Goal: Communication & Community: Answer question/provide support

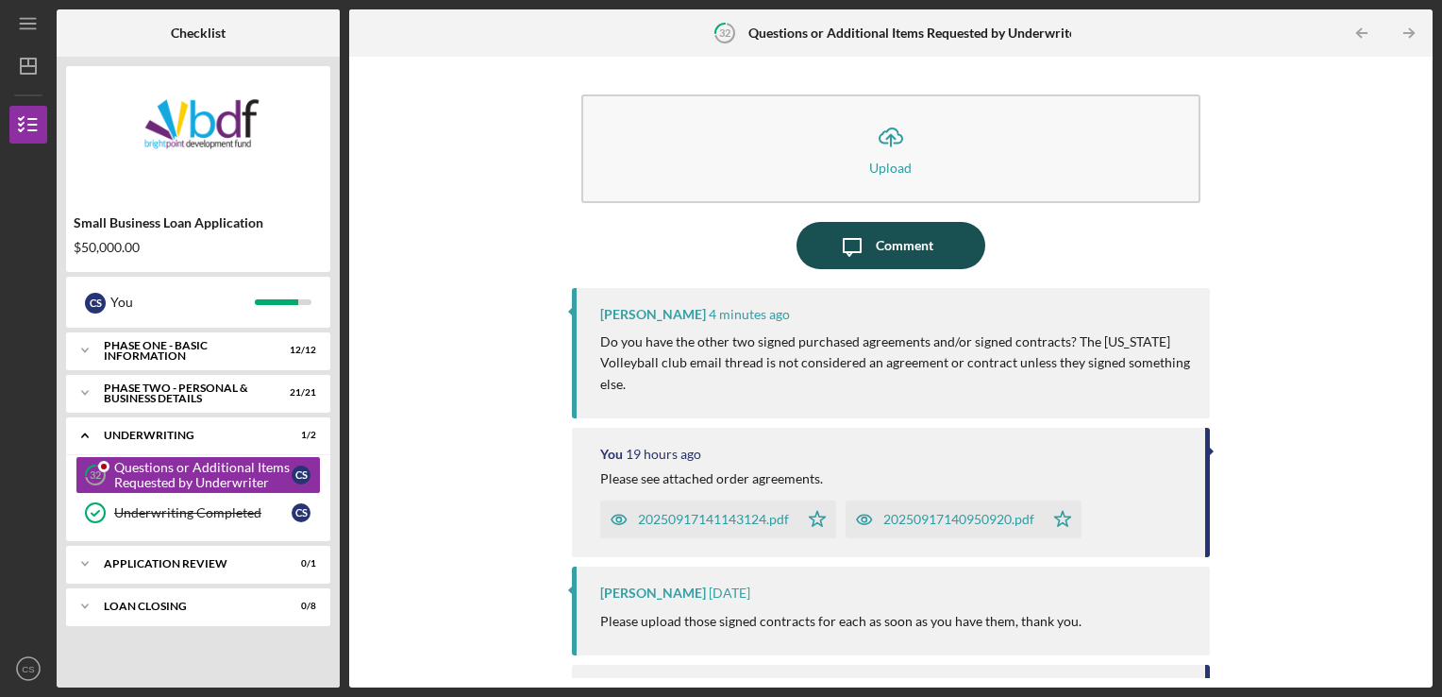
click at [888, 247] on div "Comment" at bounding box center [905, 245] width 58 height 47
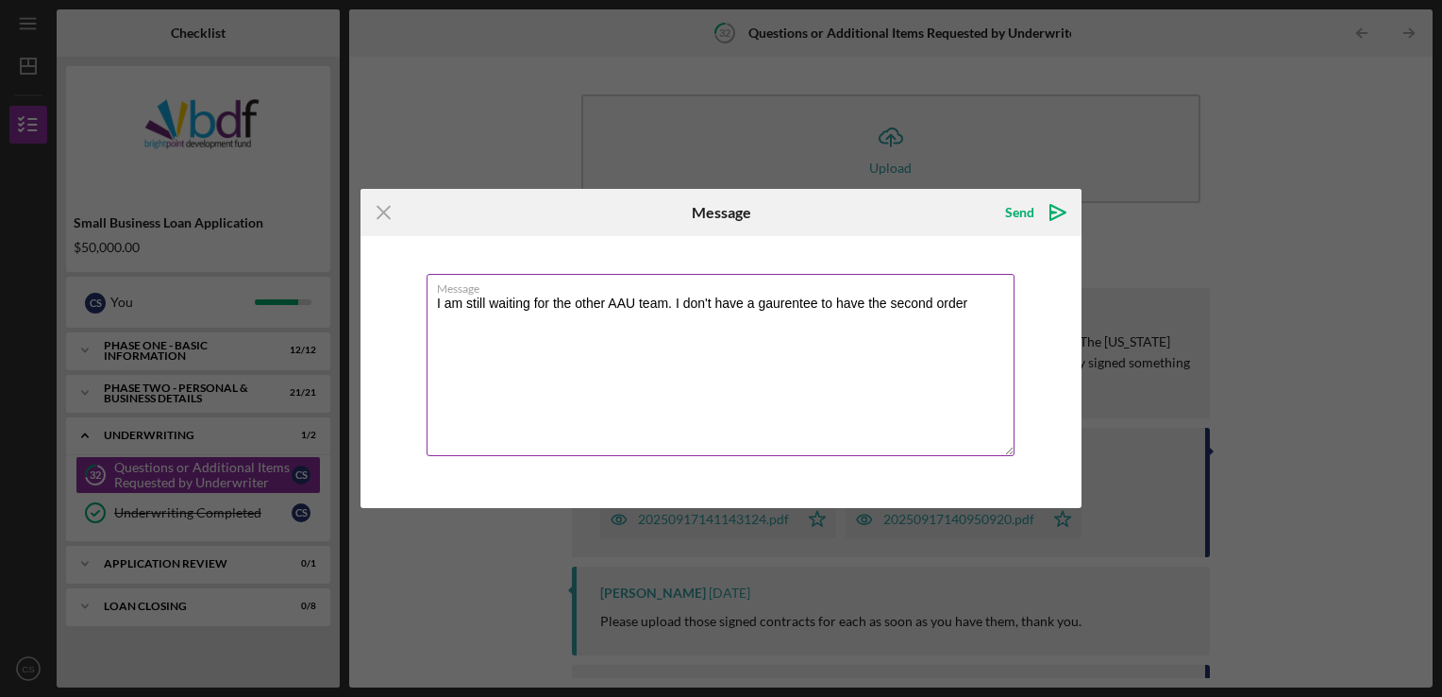
click at [710, 300] on textarea "I am still waiting for the other AAU team. I don't have a gaurentee to have the…" at bounding box center [721, 365] width 588 height 182
click at [755, 298] on textarea "I am still waiting for the other AAU team. I can't have a guarantee to have the…" at bounding box center [721, 365] width 588 height 182
click at [672, 301] on textarea "I am still waiting for the other AAU team. I can't guarantee to have the second…" at bounding box center [721, 365] width 588 height 182
click at [498, 317] on textarea "I am still waiting for the other AAU team. Hopefully today. I can't guarantee t…" at bounding box center [721, 365] width 588 height 182
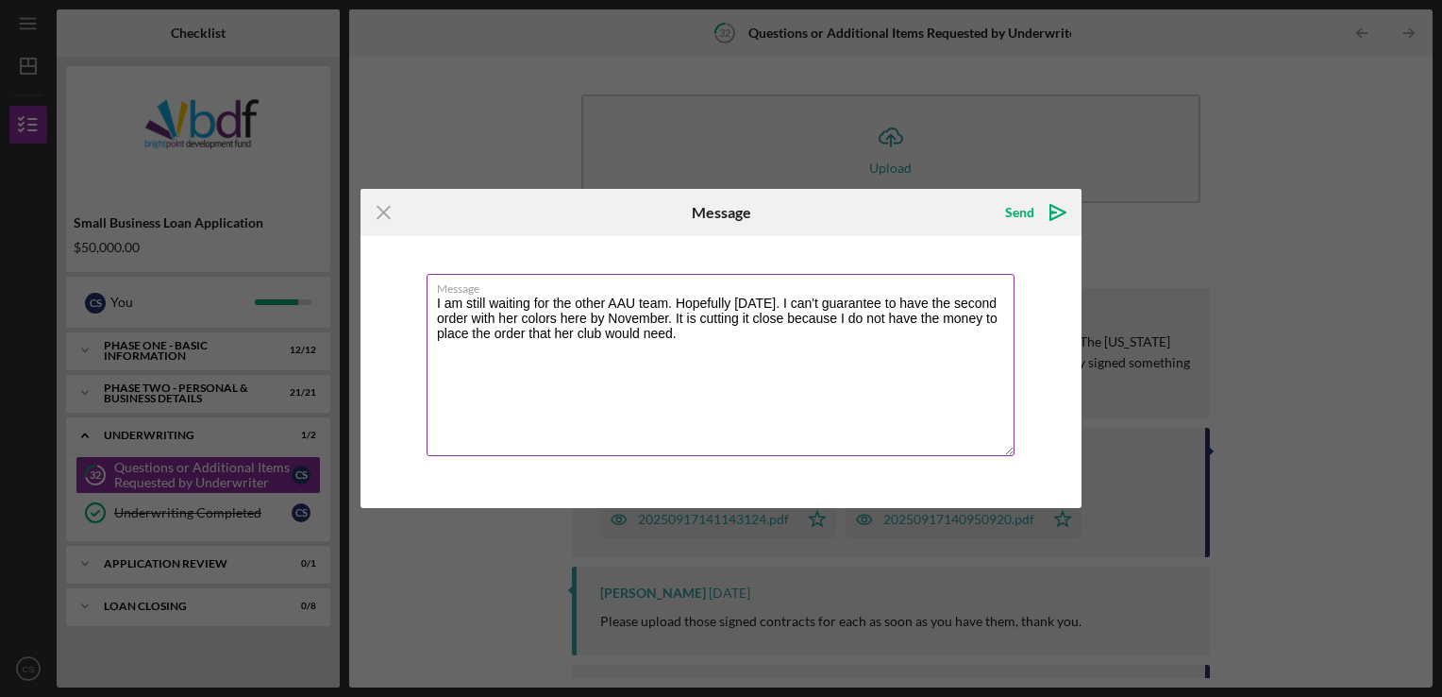
click at [678, 339] on textarea "I am still waiting for the other AAU team. Hopefully today. I can't guarantee t…" at bounding box center [721, 365] width 588 height 182
click at [525, 329] on textarea "I am still waiting for the other AAU team. Hopefully today. I can't guarantee t…" at bounding box center [721, 365] width 588 height 182
click at [768, 335] on textarea "I am still waiting for the other AAU team. Hopefully today. I can't guarantee t…" at bounding box center [721, 365] width 588 height 182
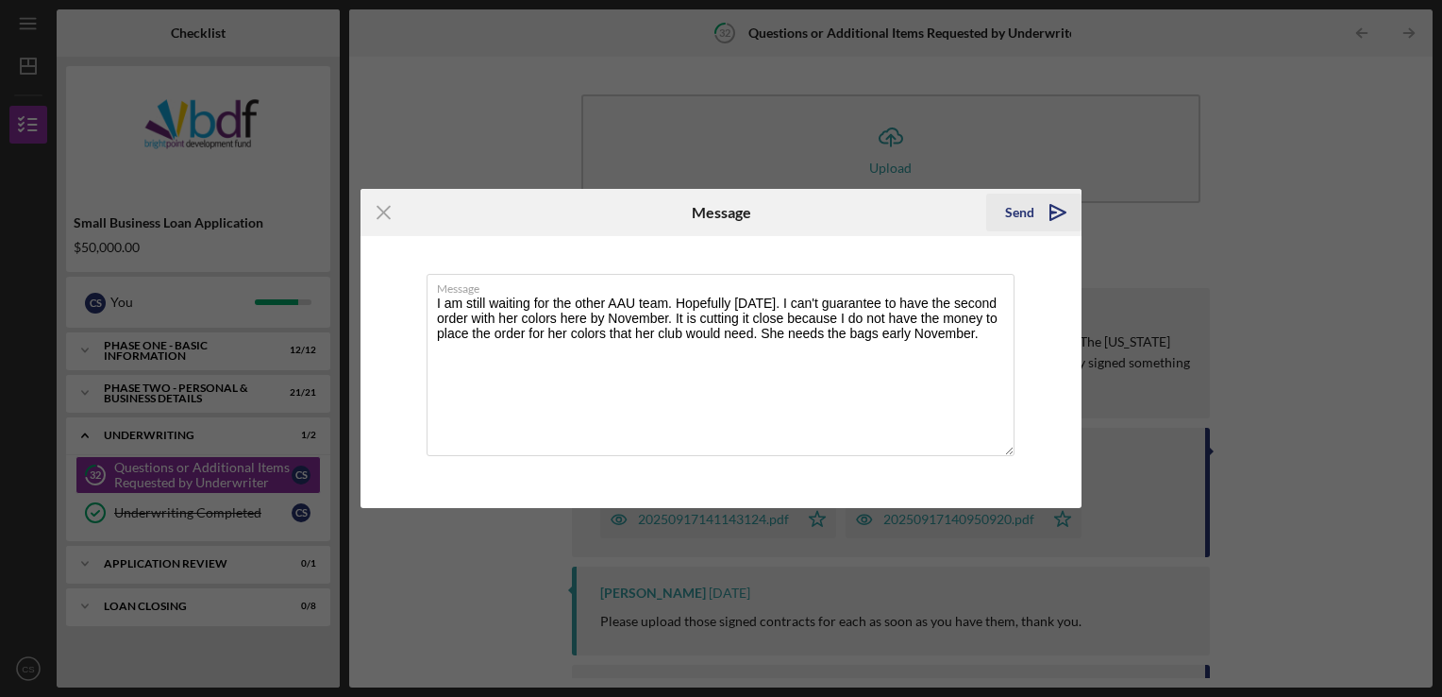
type textarea "I am still waiting for the other AAU team. Hopefully [DATE]. I can't guarantee …"
click at [1036, 210] on icon "Icon/icon-invite-send" at bounding box center [1057, 212] width 47 height 47
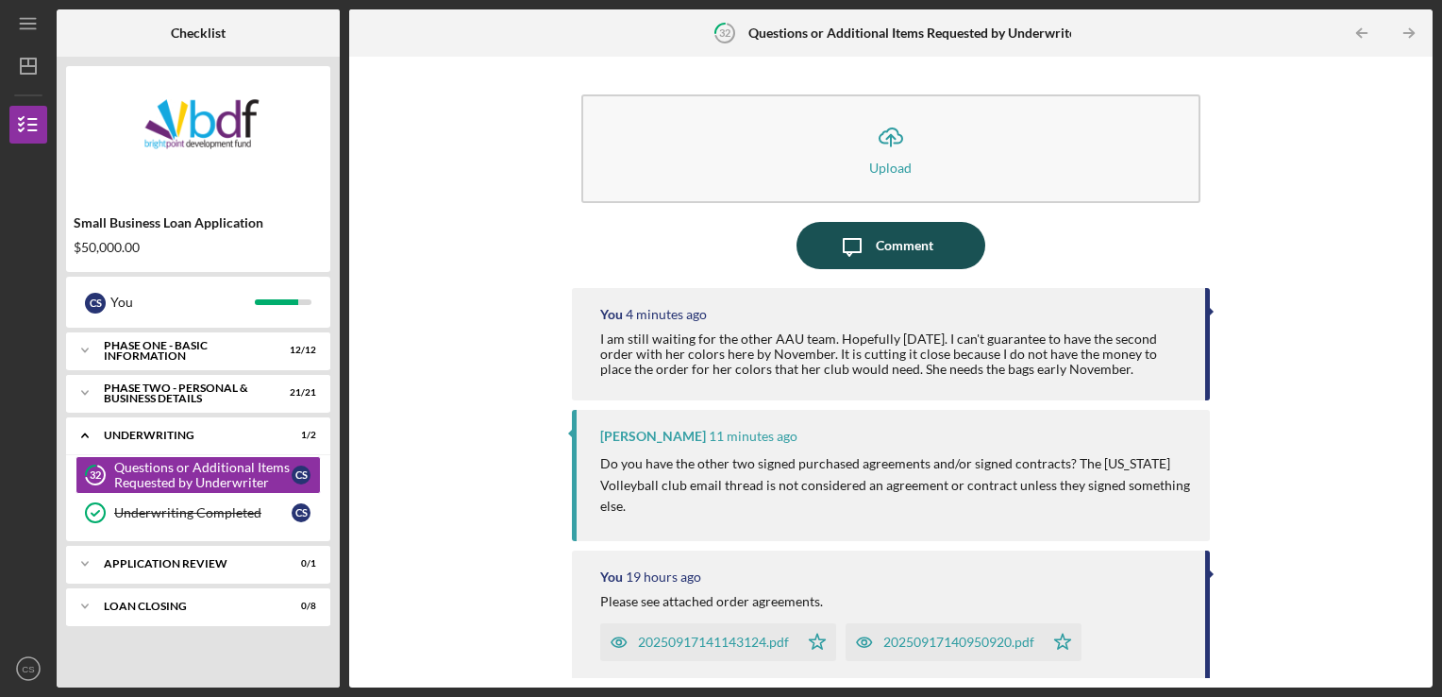
click at [886, 239] on div "Comment" at bounding box center [905, 245] width 58 height 47
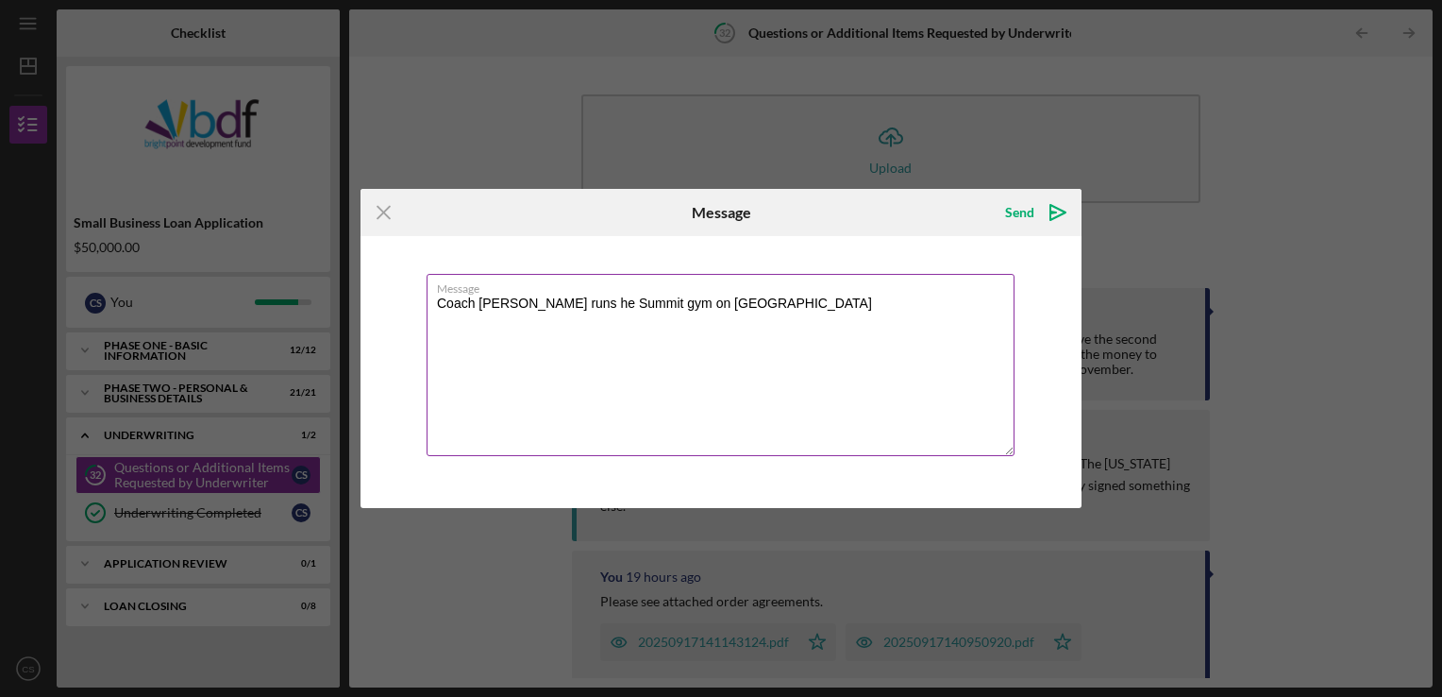
click at [711, 322] on textarea "Coach [PERSON_NAME] runs he Summit gym on [GEOGRAPHIC_DATA]" at bounding box center [721, 365] width 588 height 182
drag, startPoint x: 733, startPoint y: 308, endPoint x: 673, endPoint y: 311, distance: 60.5
click at [673, 311] on textarea "Coach [PERSON_NAME] runs he Summit gym on [PERSON_NAME]." at bounding box center [721, 365] width 588 height 182
paste textarea
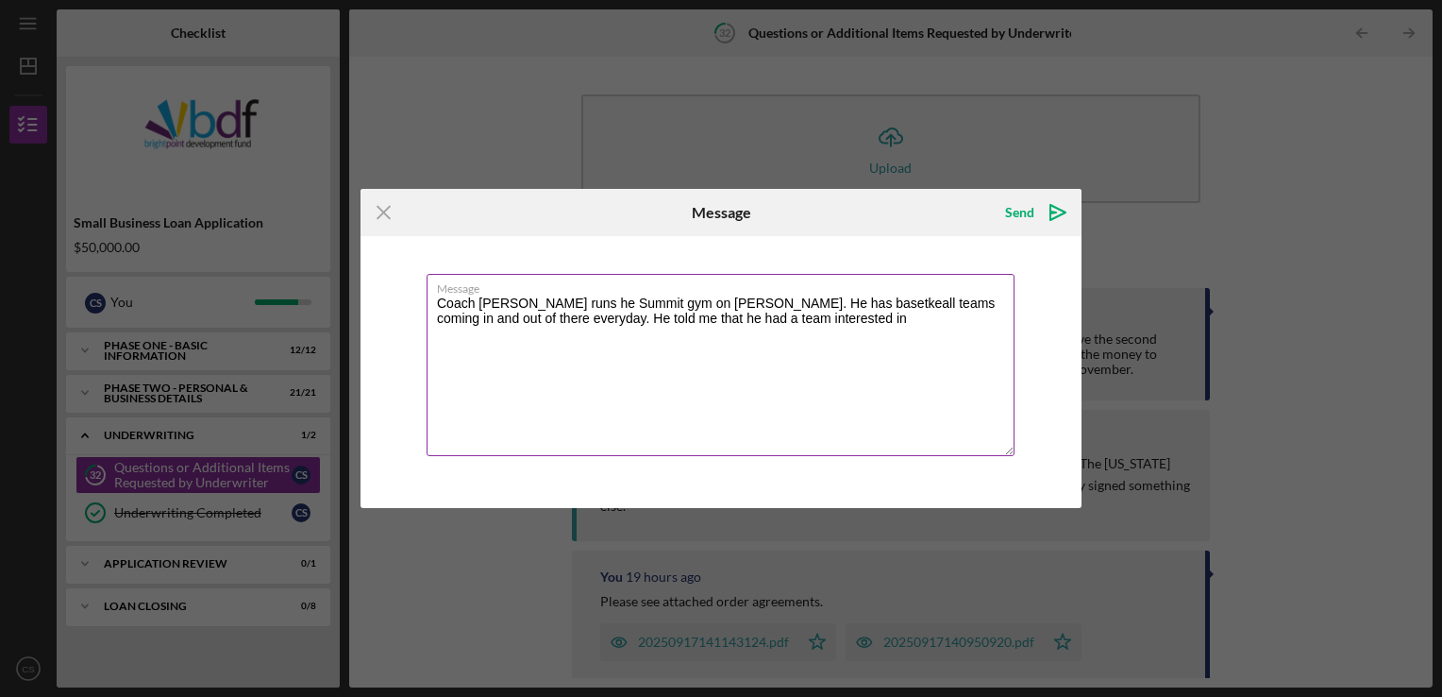
drag, startPoint x: 797, startPoint y: 300, endPoint x: 950, endPoint y: 352, distance: 162.4
click at [990, 360] on textarea "Coach [PERSON_NAME] runs he Summit gym on [PERSON_NAME]. He has basetkeall team…" at bounding box center [721, 365] width 588 height 182
click at [932, 339] on textarea "Coach [PERSON_NAME] runs he Summit gym on [PERSON_NAME]. He has basetkall teams…" at bounding box center [721, 365] width 588 height 182
click at [800, 332] on textarea "Coach [PERSON_NAME] runs he Summit gym on [PERSON_NAME]. He has basetkall teams…" at bounding box center [721, 365] width 588 height 182
drag, startPoint x: 448, startPoint y: 321, endPoint x: 697, endPoint y: 366, distance: 253.3
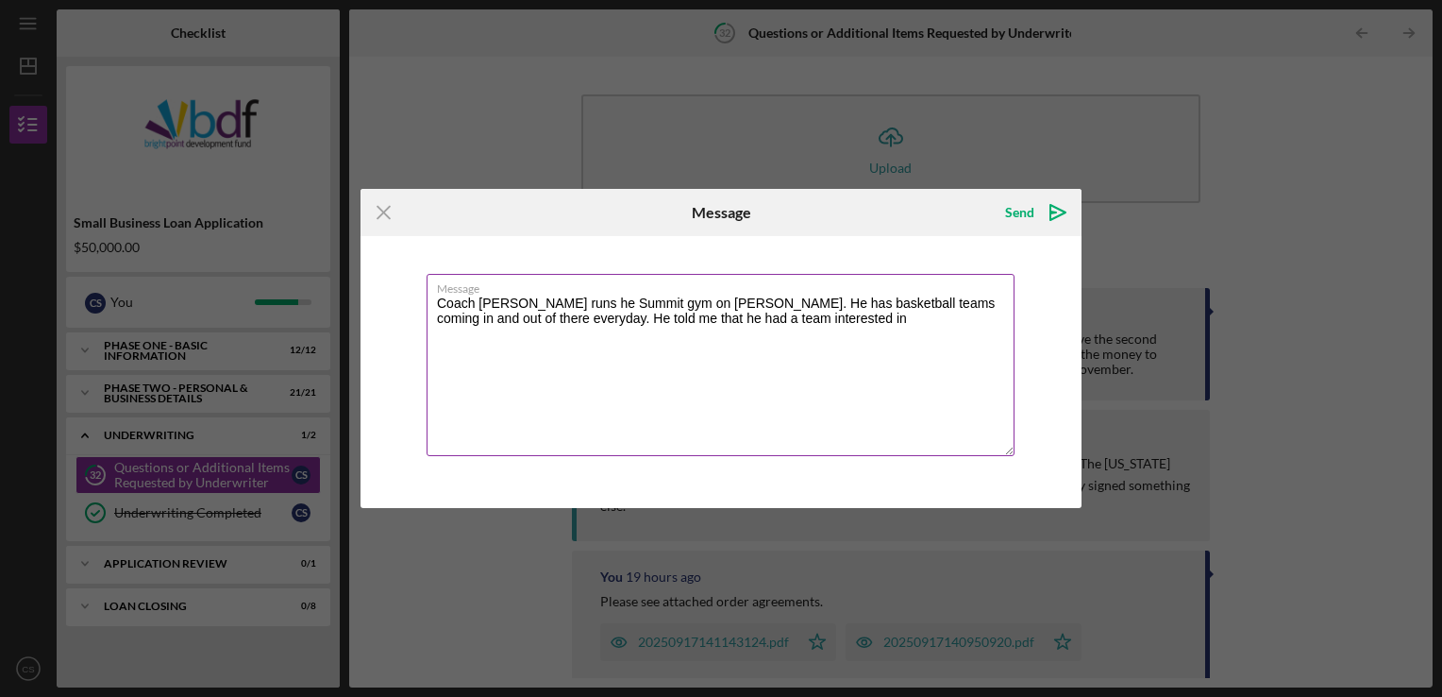
click at [697, 366] on textarea "Coach [PERSON_NAME] runs he Summit gym on [PERSON_NAME]. He has basketball team…" at bounding box center [721, 365] width 588 height 182
click at [723, 397] on textarea "Coach [PERSON_NAME] runs he Summit gym on [PERSON_NAME]. He has basketball team…" at bounding box center [721, 365] width 588 height 182
click at [795, 319] on textarea "Coach [PERSON_NAME] runs he Summit gym on [PERSON_NAME]. He has basketball team…" at bounding box center [721, 365] width 588 height 182
click at [919, 327] on textarea "Coach [PERSON_NAME] runs he Summit gym on [PERSON_NAME]. He has basketball team…" at bounding box center [721, 365] width 588 height 182
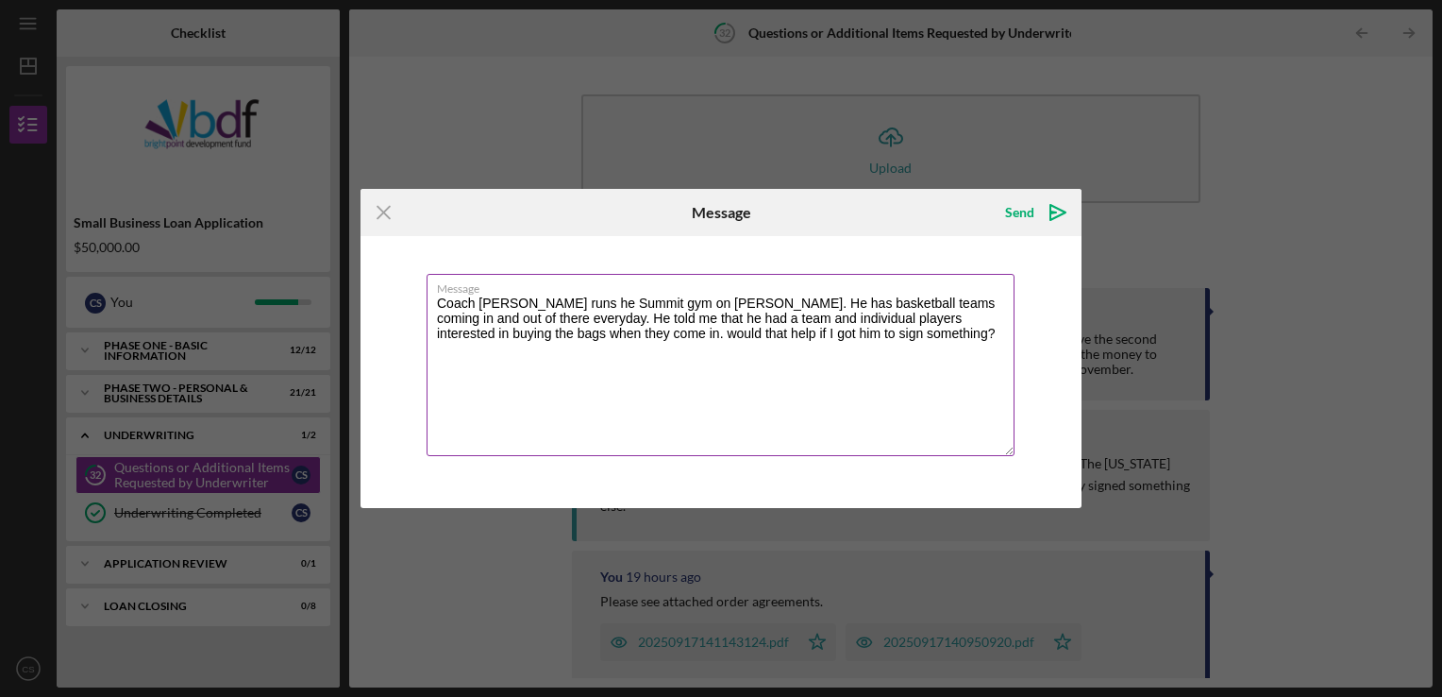
click at [558, 333] on textarea "Coach [PERSON_NAME] runs he Summit gym on [PERSON_NAME]. He has basketball team…" at bounding box center [721, 365] width 588 height 182
click at [557, 299] on textarea "Coach [PERSON_NAME] runs he Summit gym on [PERSON_NAME]. He has basketball team…" at bounding box center [721, 365] width 588 height 182
click at [710, 379] on textarea "Coach [PERSON_NAME] runs the Summit gym on [PERSON_NAME]. He has basketball tea…" at bounding box center [721, 365] width 588 height 182
type textarea "Coach [PERSON_NAME] runs the Summit gym on [PERSON_NAME]. He has basketball tea…"
click at [1028, 218] on div "Send" at bounding box center [1019, 212] width 29 height 38
